Goal: Navigation & Orientation: Find specific page/section

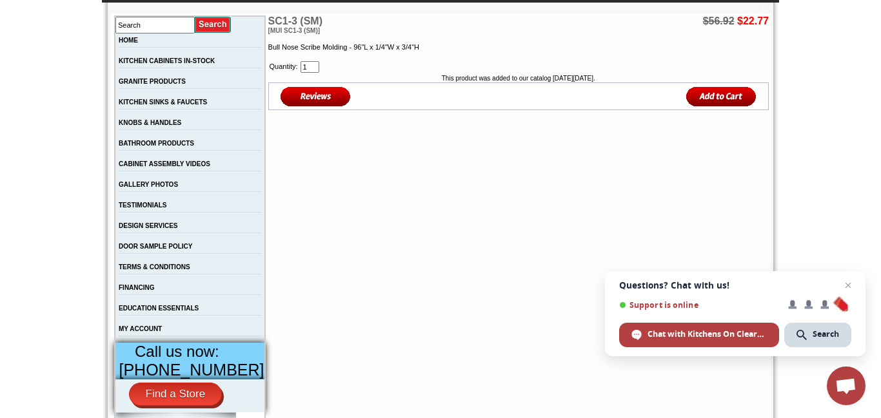
scroll to position [206, 0]
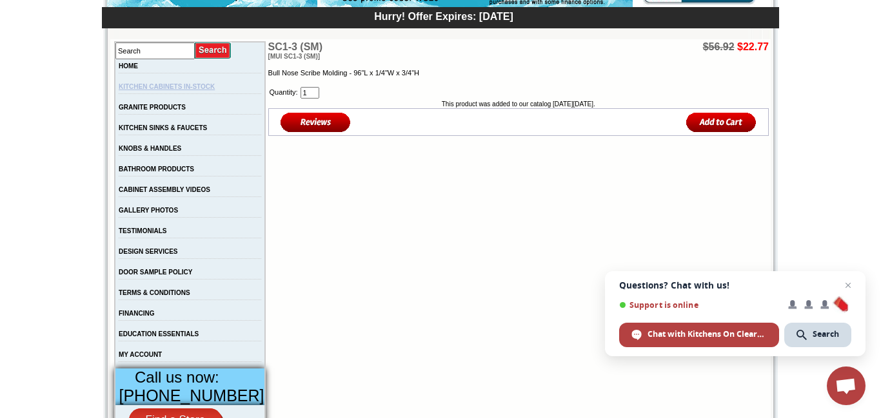
click at [157, 86] on link "KITCHEN CABINETS IN-STOCK" at bounding box center [167, 86] width 96 height 7
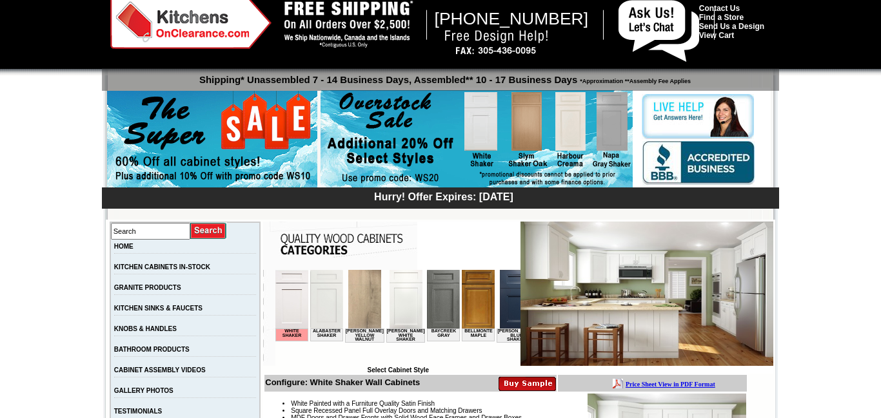
scroll to position [593, 0]
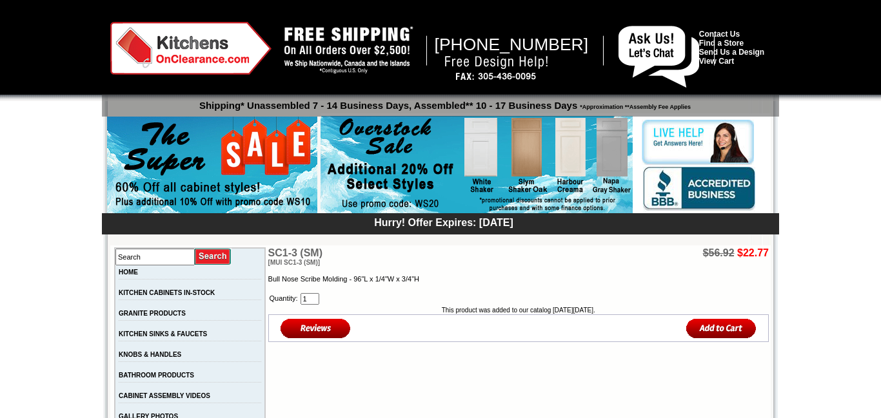
scroll to position [206, 0]
